Goal: Navigation & Orientation: Find specific page/section

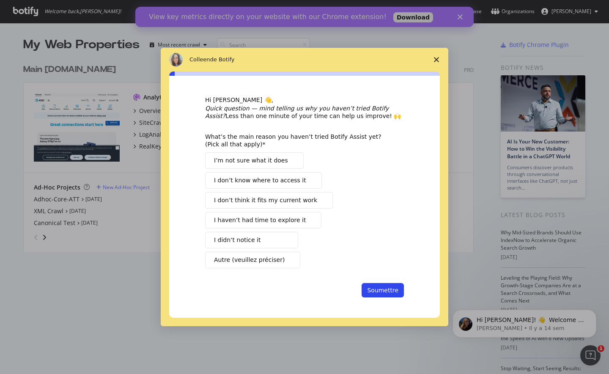
click at [599, 11] on div "Intercom Messenger" at bounding box center [304, 187] width 609 height 374
click at [597, 12] on div "Intercom Messenger" at bounding box center [304, 187] width 609 height 374
click at [595, 10] on div "Intercom Messenger" at bounding box center [304, 187] width 609 height 374
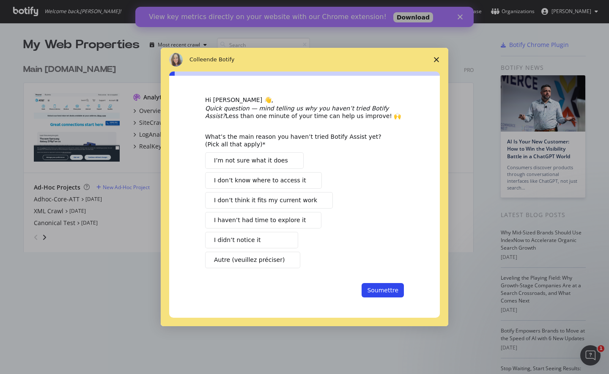
click at [505, 86] on div "Intercom Messenger" at bounding box center [304, 187] width 609 height 374
click at [436, 58] on icon "Fermer l'enquête" at bounding box center [436, 59] width 5 height 5
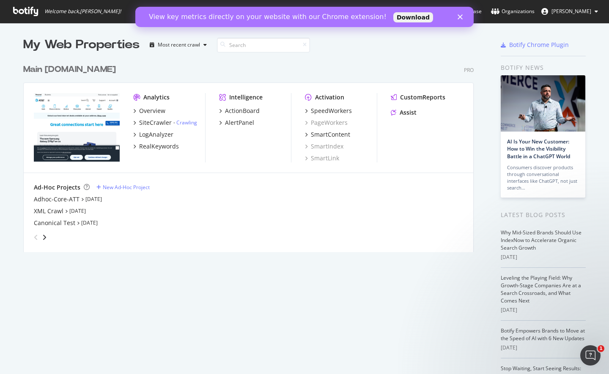
click at [601, 12] on button "[PERSON_NAME]" at bounding box center [570, 12] width 70 height 14
